Goal: Find contact information: Obtain details needed to contact an individual or organization

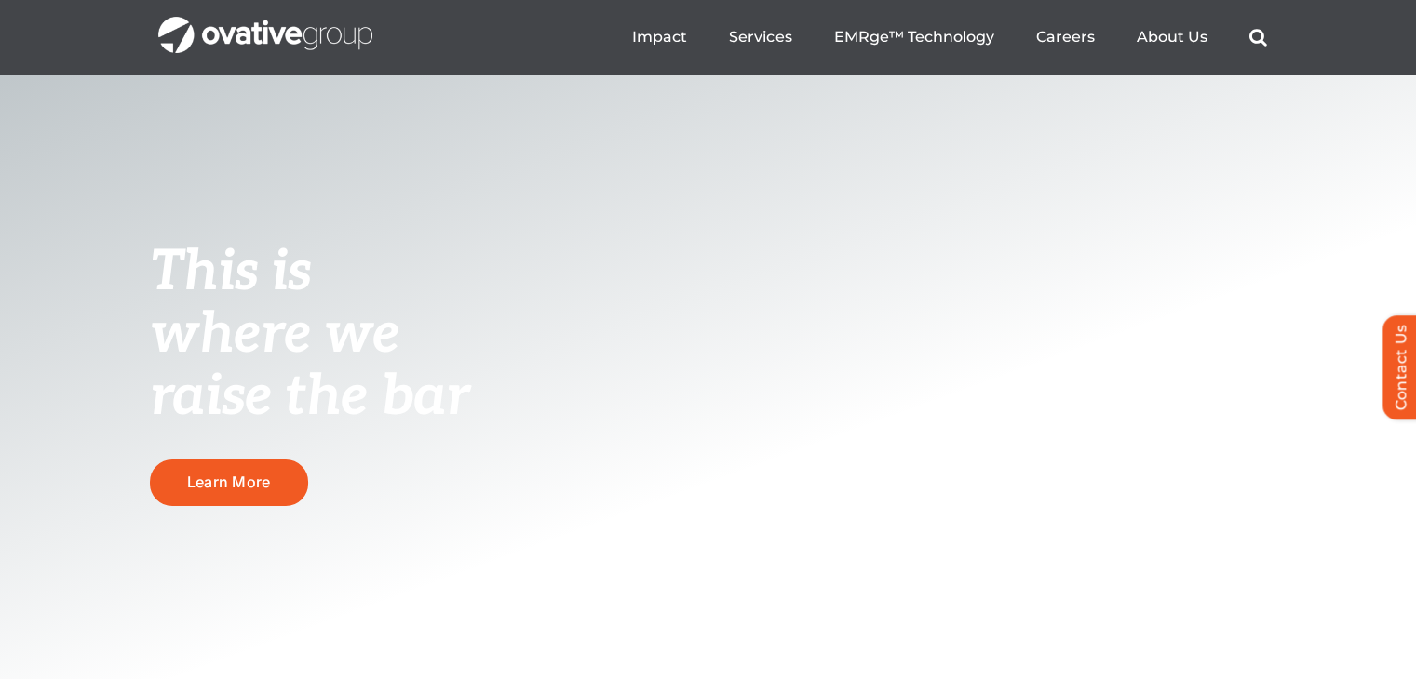
scroll to position [78, 0]
click at [1401, 388] on link "Contact Us" at bounding box center [1410, 368] width 56 height 104
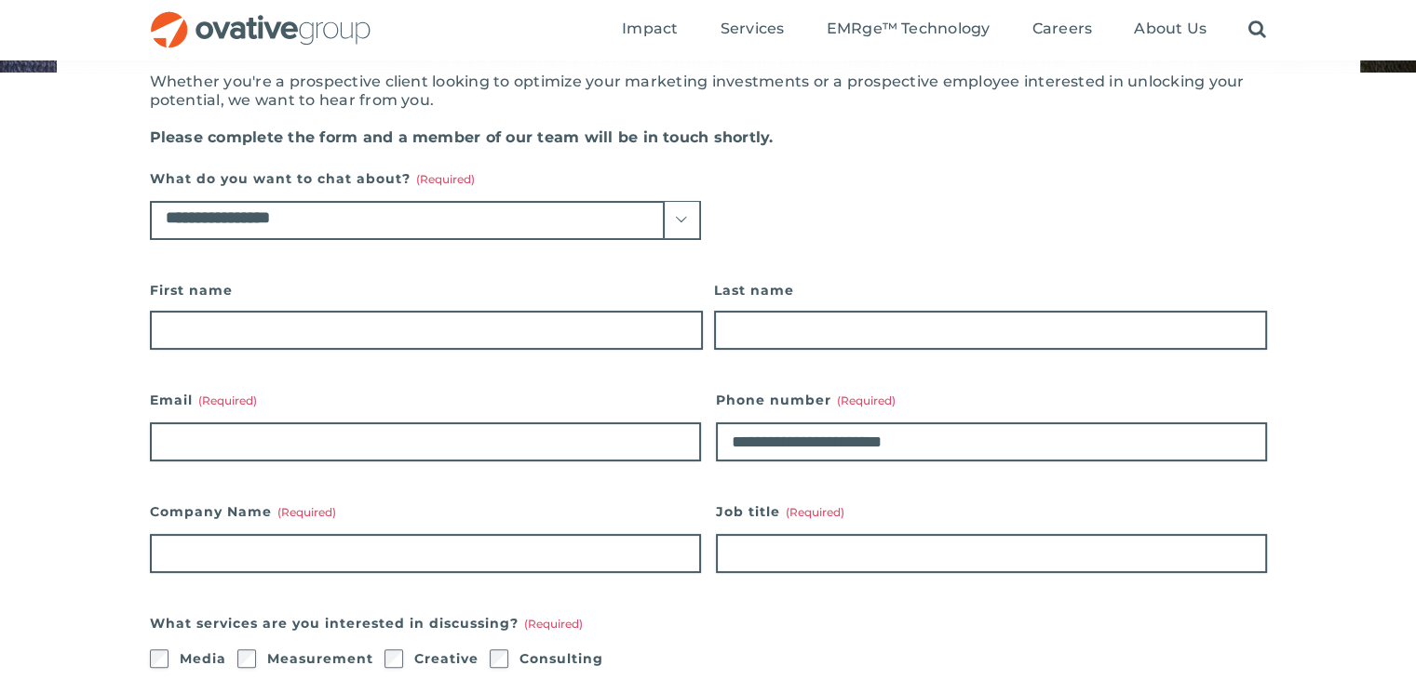
scroll to position [298, 0]
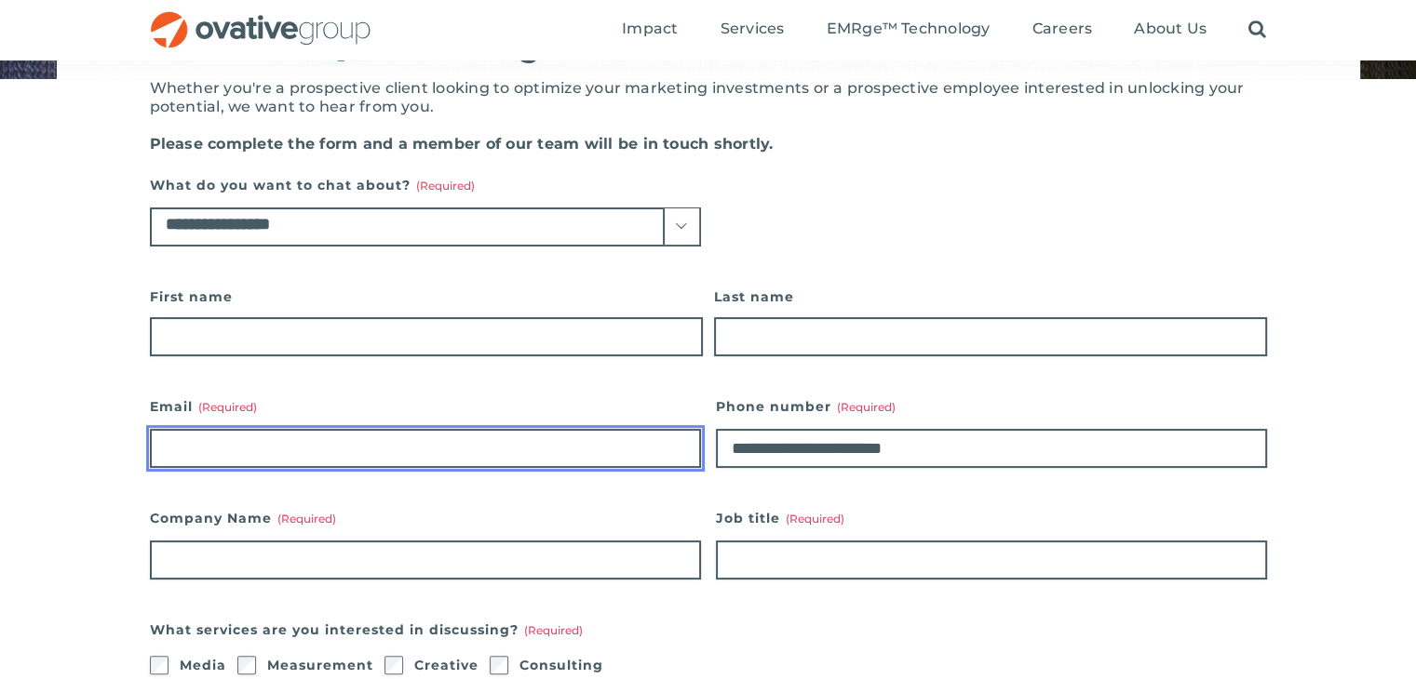
click at [479, 452] on input "Email (Required)" at bounding box center [425, 448] width 551 height 39
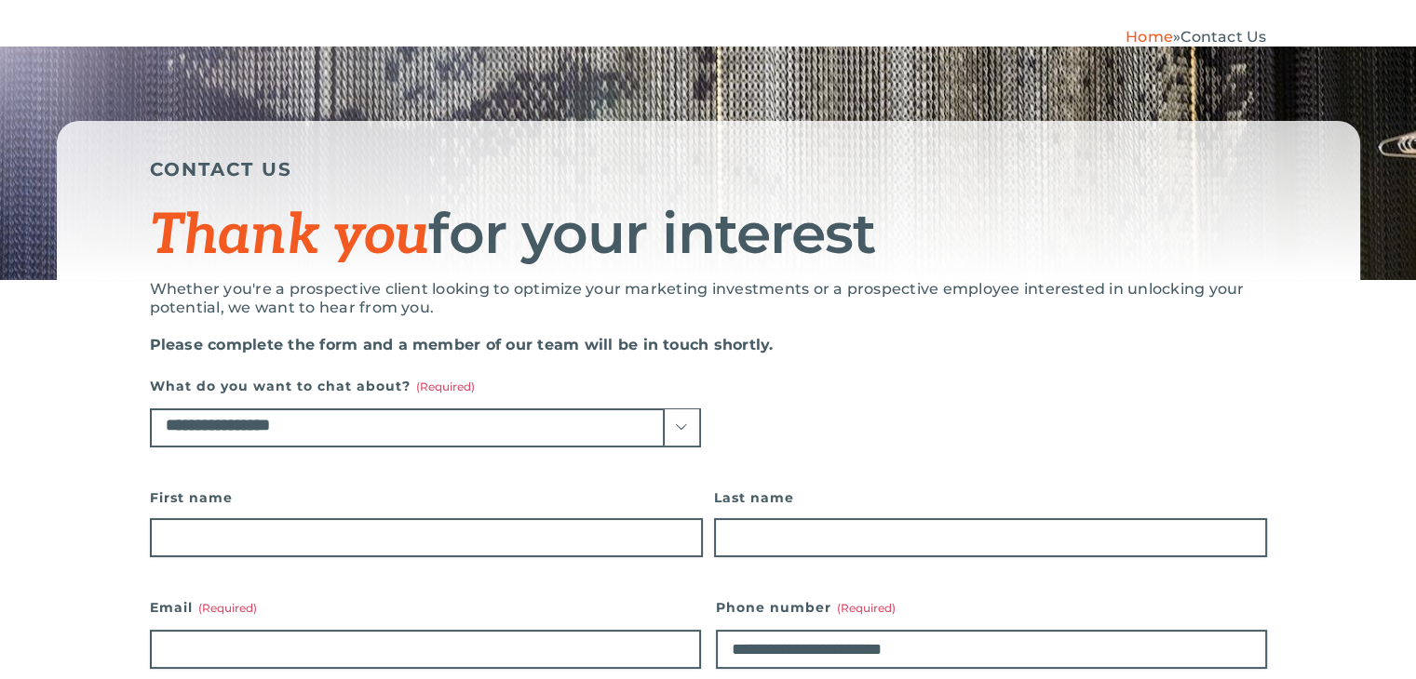
scroll to position [0, 0]
